Goal: Task Accomplishment & Management: Use online tool/utility

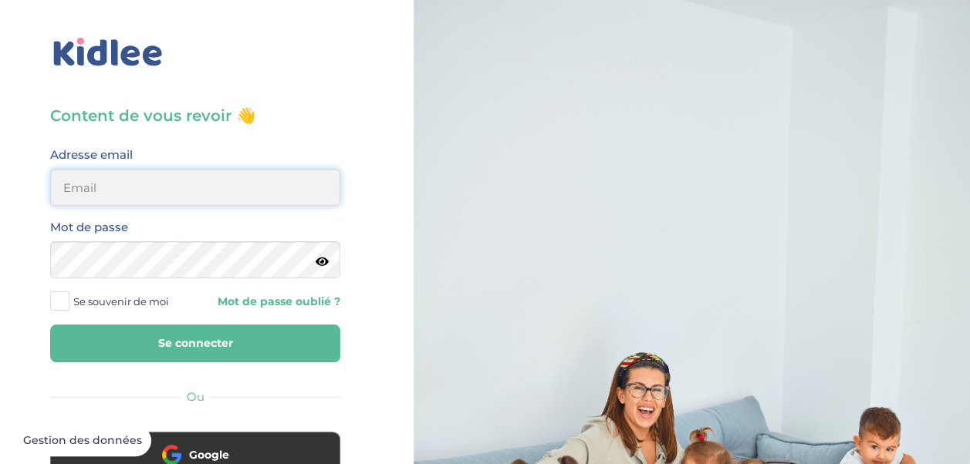
type input "[EMAIL_ADDRESS][DOMAIN_NAME]"
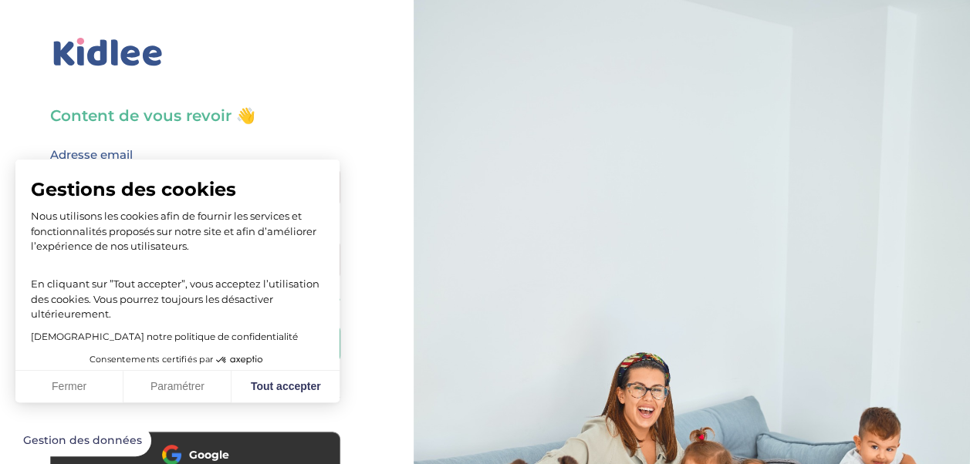
click at [198, 340] on div "Gestions des cookies Nous utilisons les cookies afin de fournir les services et…" at bounding box center [177, 255] width 324 height 191
click at [83, 385] on button "Fermer" at bounding box center [69, 387] width 108 height 32
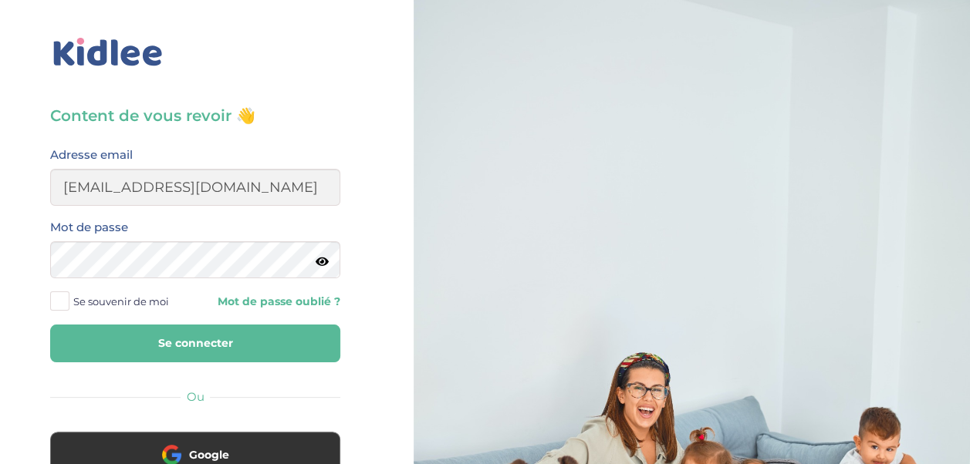
click at [118, 338] on button "Se connecter" at bounding box center [195, 344] width 290 height 38
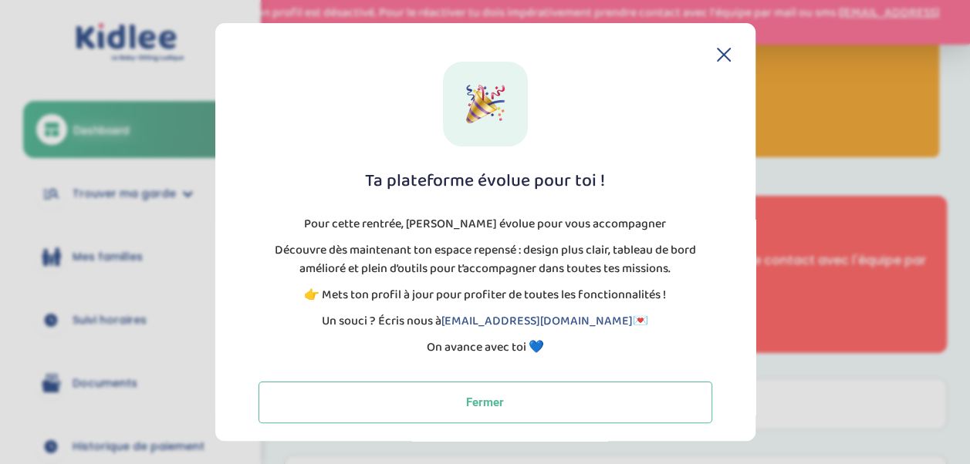
click at [718, 53] on icon at bounding box center [724, 55] width 12 height 12
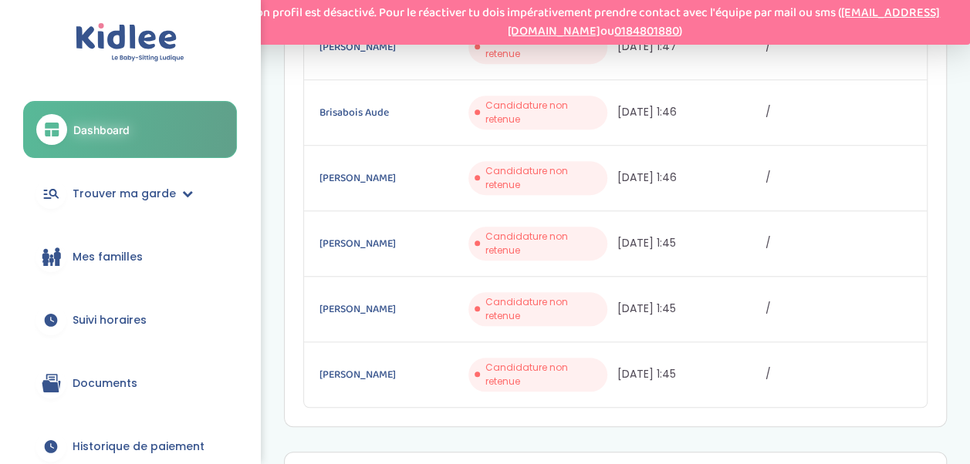
scroll to position [540, 0]
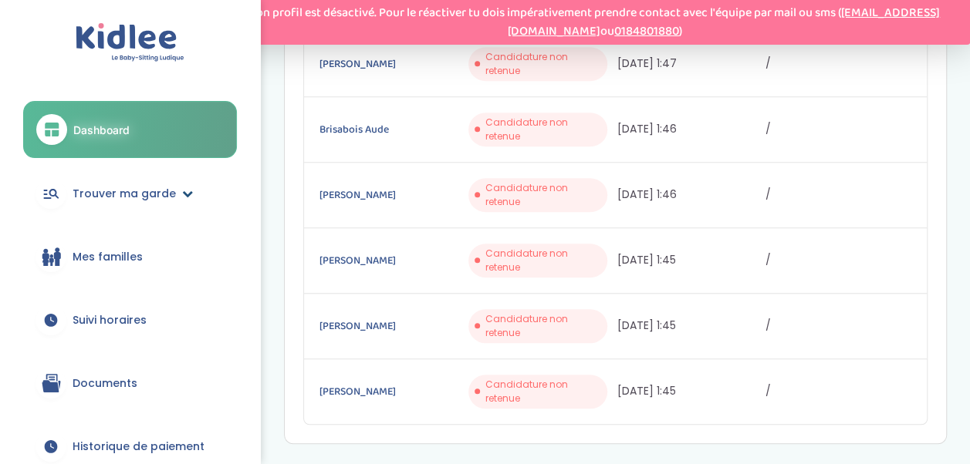
click at [157, 194] on span "Trouver ma garde" at bounding box center [124, 194] width 103 height 16
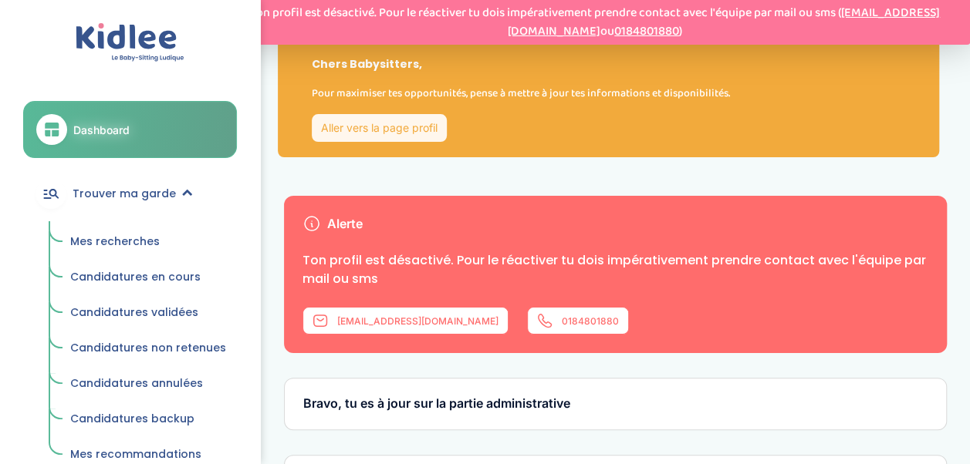
click at [103, 235] on span "Mes recherches" at bounding box center [115, 241] width 90 height 15
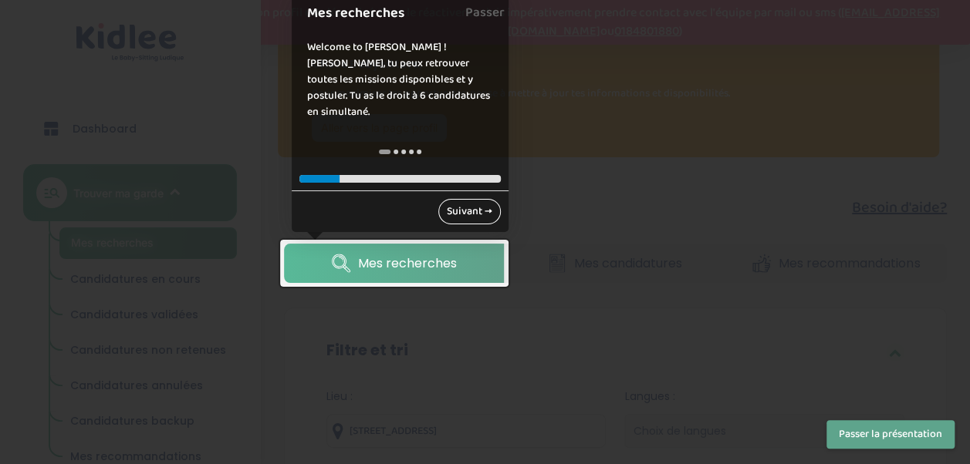
click at [461, 210] on link "Suivant →" at bounding box center [469, 211] width 62 height 25
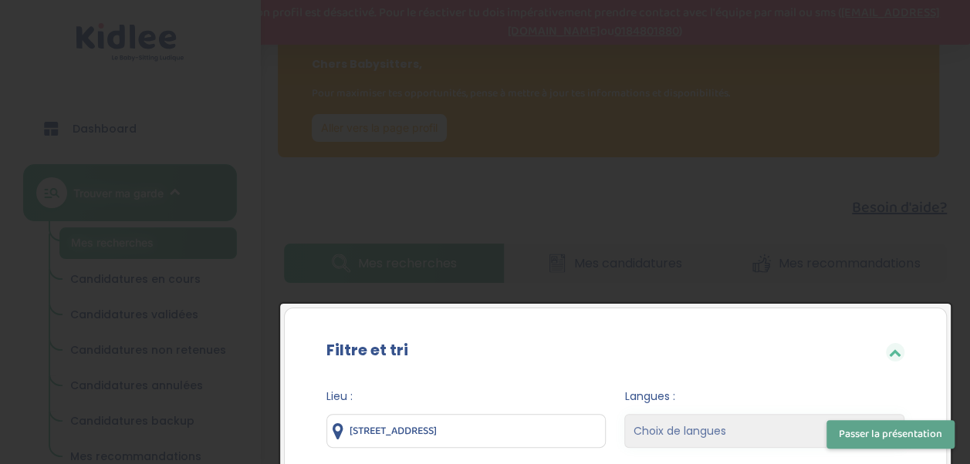
scroll to position [296, 0]
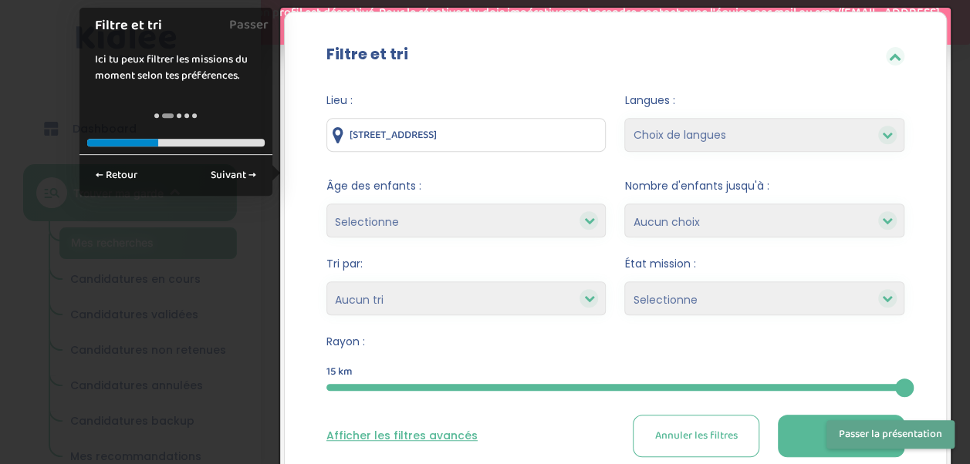
click at [803, 434] on button "Filtrer" at bounding box center [841, 436] width 127 height 42
click at [930, 434] on button "Passer la présentation" at bounding box center [890, 435] width 128 height 29
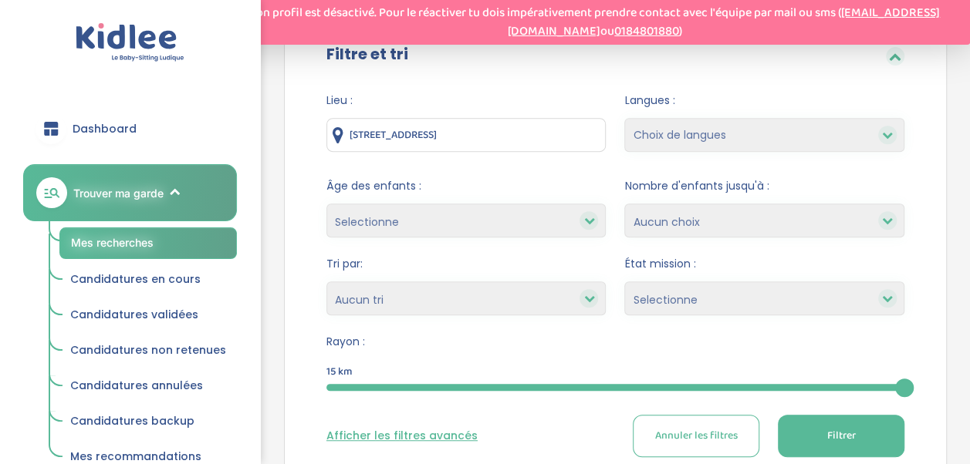
click at [887, 293] on icon at bounding box center [887, 298] width 11 height 11
click at [883, 300] on icon at bounding box center [887, 298] width 11 height 11
click at [591, 296] on icon at bounding box center [588, 298] width 11 height 11
click at [598, 219] on select "Selectionne moins de 3 ans entre 3 et 6 ans plus de 6 ans" at bounding box center [466, 221] width 280 height 34
click at [599, 220] on select "Selectionne moins de 3 ans entre 3 et 6 ans plus de 6 ans" at bounding box center [466, 221] width 280 height 34
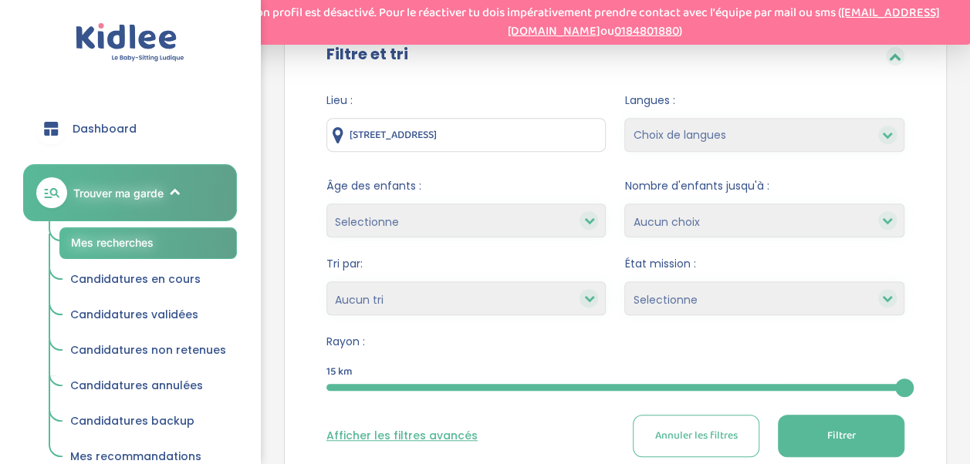
click at [589, 301] on icon at bounding box center [588, 298] width 11 height 11
click at [866, 432] on button "Filtrer" at bounding box center [841, 436] width 127 height 42
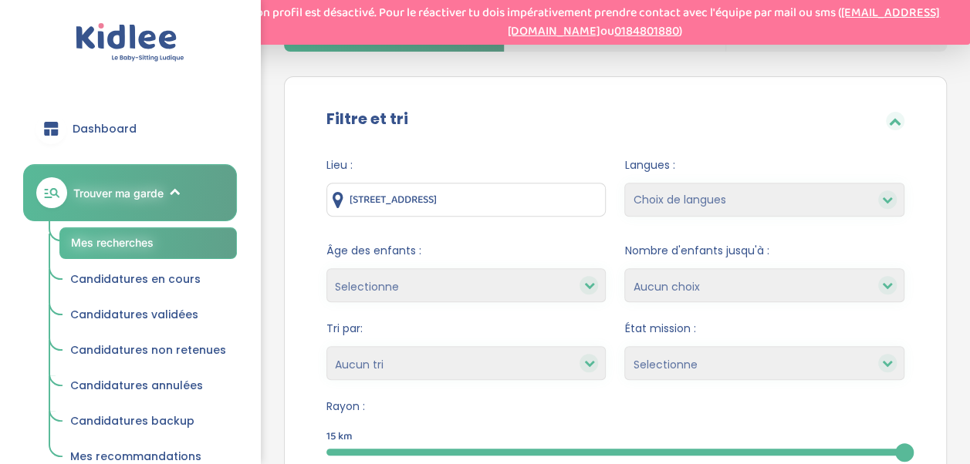
scroll to position [309, 0]
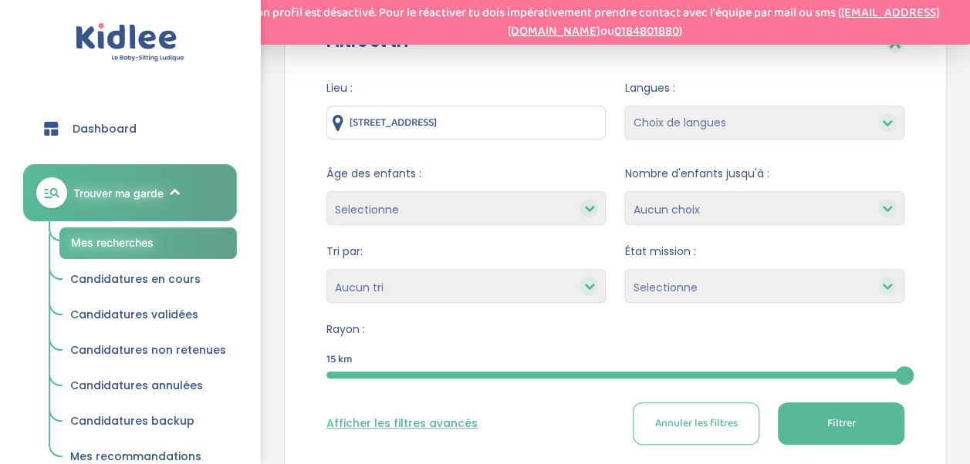
click at [890, 211] on icon at bounding box center [887, 208] width 11 height 11
click at [893, 124] on div at bounding box center [887, 122] width 19 height 19
click at [773, 124] on select "Choix de langues Allemand Anglais Arabe Espagnol Grec Italien Russe Français Co…" at bounding box center [764, 123] width 280 height 34
select select "12"
click at [624, 106] on select "Choix de langues Allemand Anglais Arabe Espagnol Grec Italien Russe Français Co…" at bounding box center [764, 123] width 280 height 34
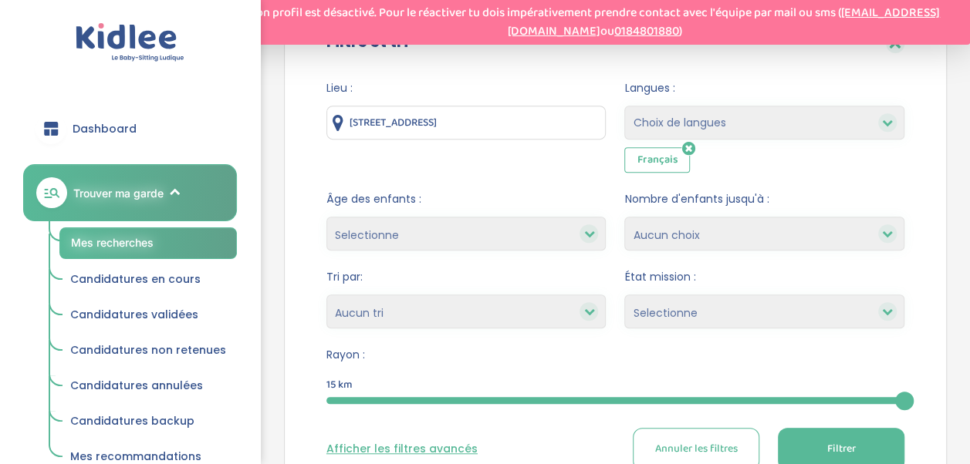
click at [886, 125] on icon at bounding box center [887, 122] width 11 height 11
click at [721, 114] on select "Choix de langues Allemand Anglais Arabe Espagnol Grec Italien Russe Français Co…" at bounding box center [764, 123] width 280 height 34
select select "3"
click at [624, 106] on select "Choix de langues Allemand Anglais Arabe Espagnol Grec Italien Russe Français Co…" at bounding box center [764, 123] width 280 height 34
select select
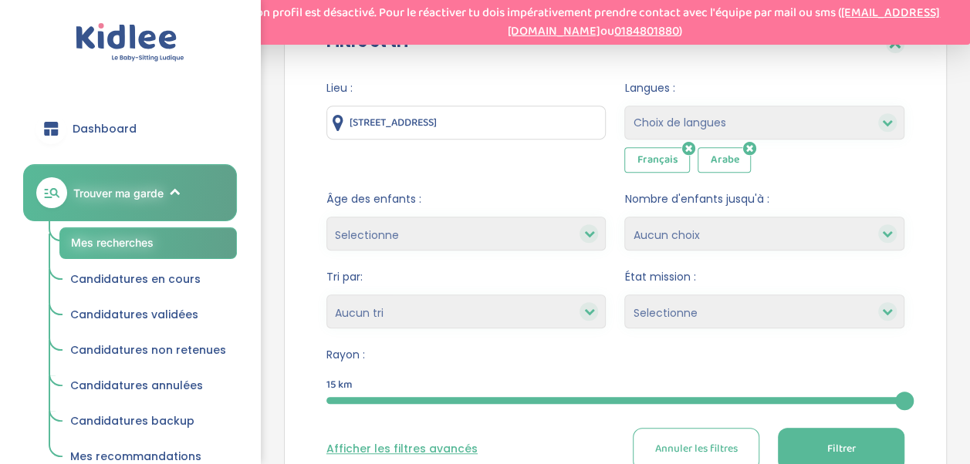
click at [690, 236] on select "1 2 3 4 Aucun choix" at bounding box center [764, 234] width 280 height 34
select select "1"
click at [624, 217] on select "1 2 3 4 Aucun choix" at bounding box center [764, 234] width 280 height 34
click at [370, 312] on select "Heures par semaine (croissant) Heures par semaine (décroissant) Date de démarra…" at bounding box center [466, 312] width 280 height 34
click at [728, 247] on select "1 2 3 4 Aucun choix" at bounding box center [764, 234] width 280 height 34
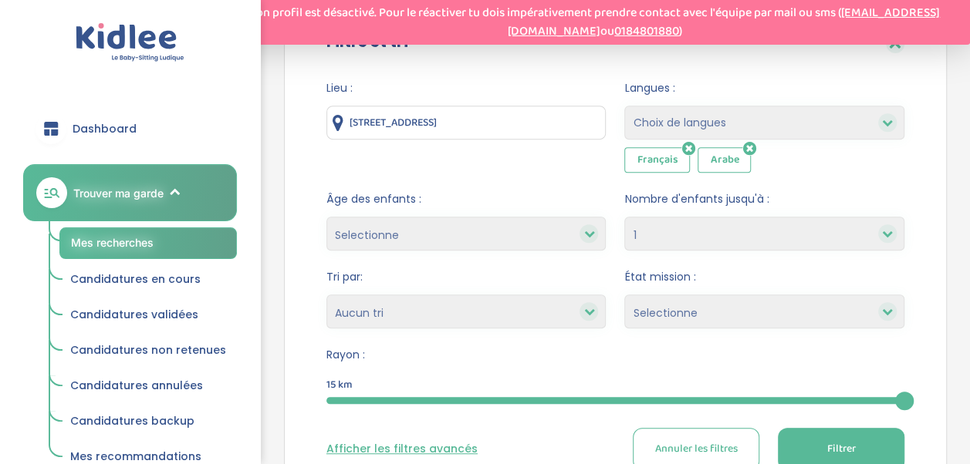
select select
click at [624, 217] on select "1 2 3 4 Aucun choix" at bounding box center [764, 234] width 280 height 34
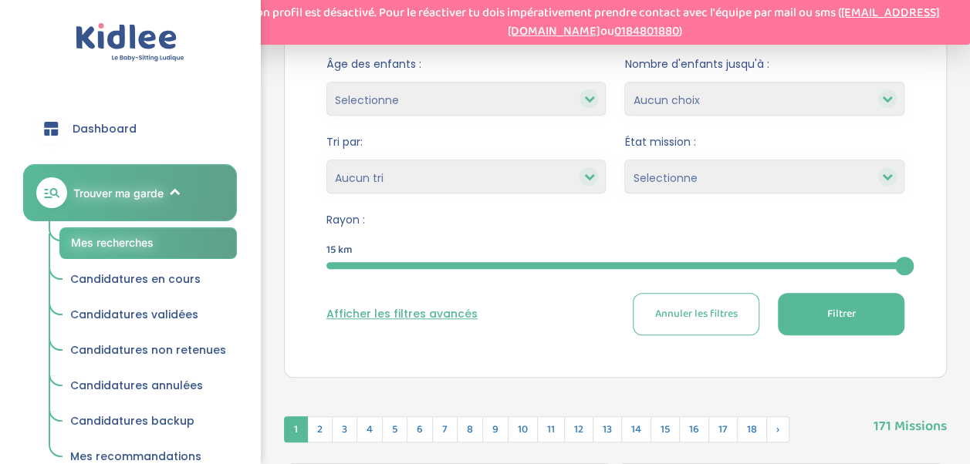
scroll to position [463, 0]
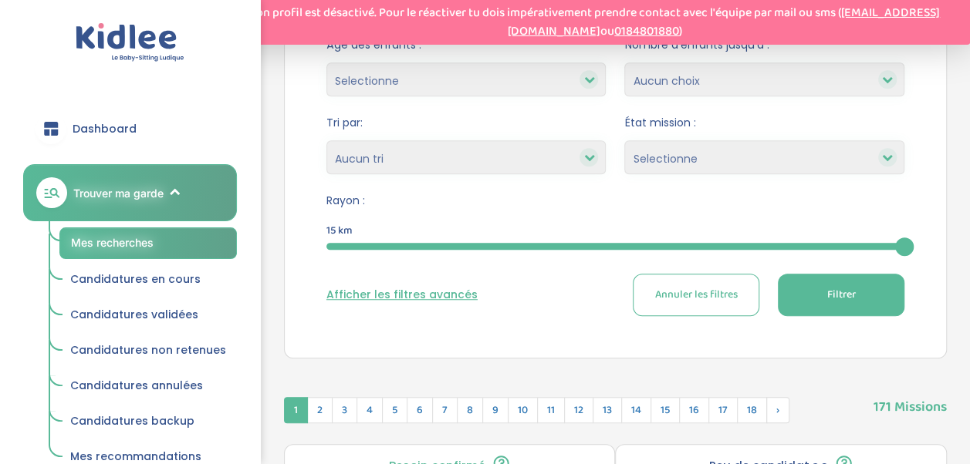
click at [646, 152] on select "Selectionne Nouvelle Mission Peu de candidat.e.s Déjà plusieurs candidat.e.s Pr…" at bounding box center [764, 157] width 280 height 34
click at [362, 151] on select "Heures par semaine (croissant) Heures par semaine (décroissant) Date de démarra…" at bounding box center [466, 157] width 280 height 34
click at [326, 140] on select "Heures par semaine (croissant) Heures par semaine (décroissant) Date de démarra…" at bounding box center [466, 157] width 280 height 34
click at [816, 289] on button "Filtrer" at bounding box center [841, 295] width 127 height 42
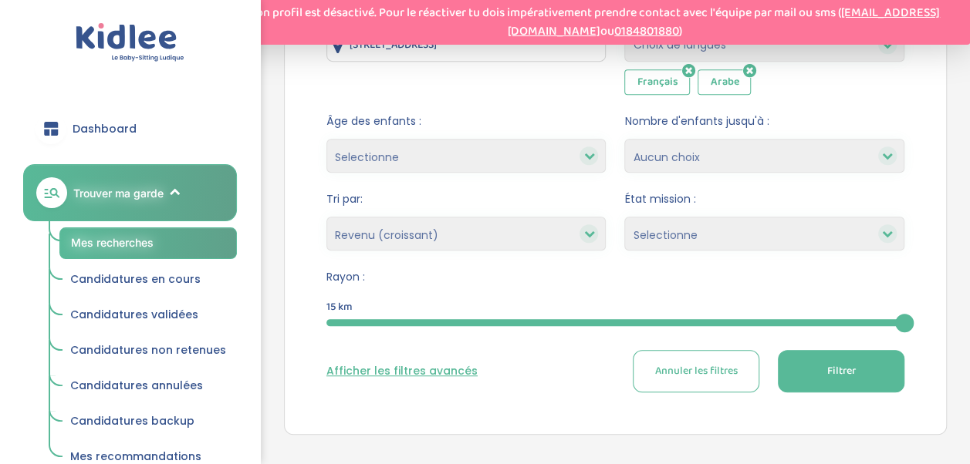
scroll to position [386, 0]
click at [379, 238] on select "Heures par semaine (croissant) Heures par semaine (décroissant) Date de démarra…" at bounding box center [466, 235] width 280 height 34
select select "salary_desc"
click at [326, 218] on select "Heures par semaine (croissant) Heures par semaine (décroissant) Date de démarra…" at bounding box center [466, 235] width 280 height 34
click at [810, 381] on button "Filtrer" at bounding box center [841, 372] width 127 height 42
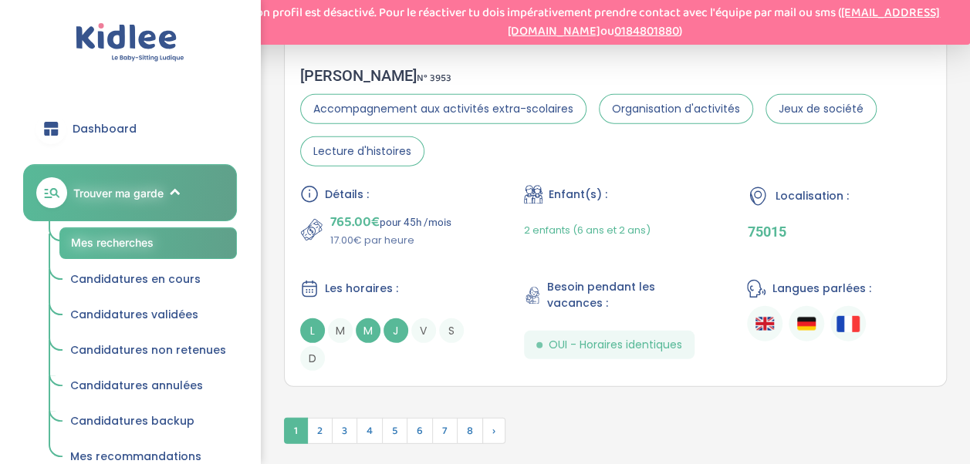
scroll to position [5047, 0]
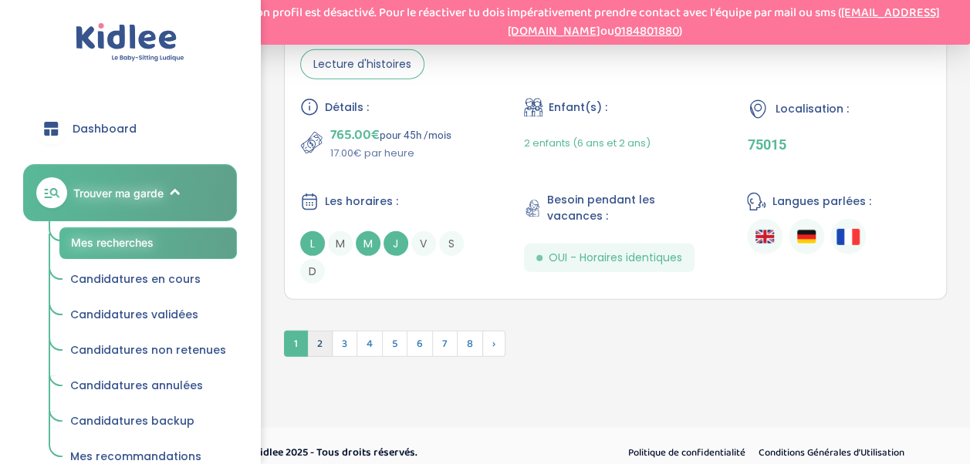
click at [310, 331] on span "2" at bounding box center [319, 344] width 25 height 26
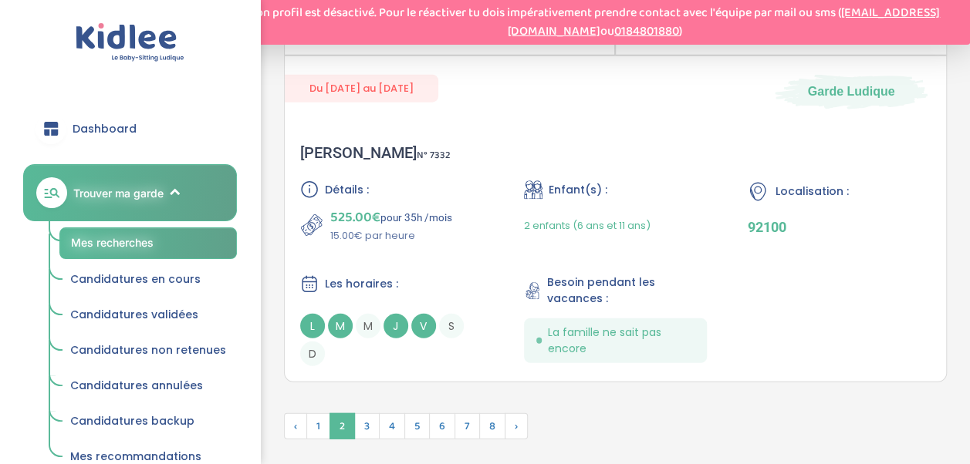
scroll to position [4867, 0]
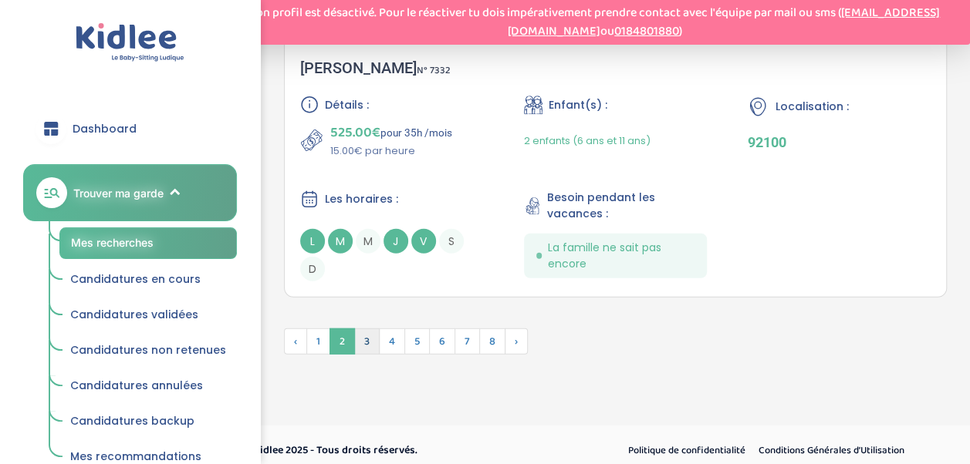
click at [367, 334] on span "3" at bounding box center [366, 342] width 25 height 26
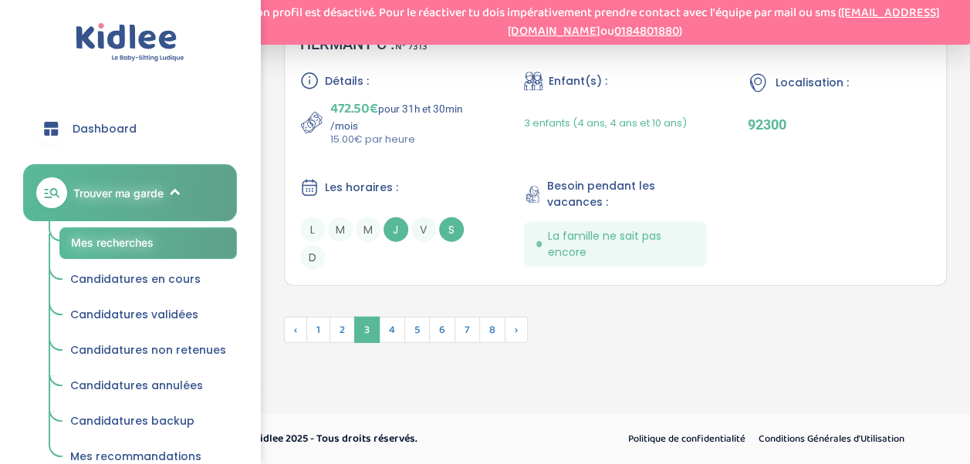
scroll to position [4947, 0]
